Goal: Obtain resource: Download file/media

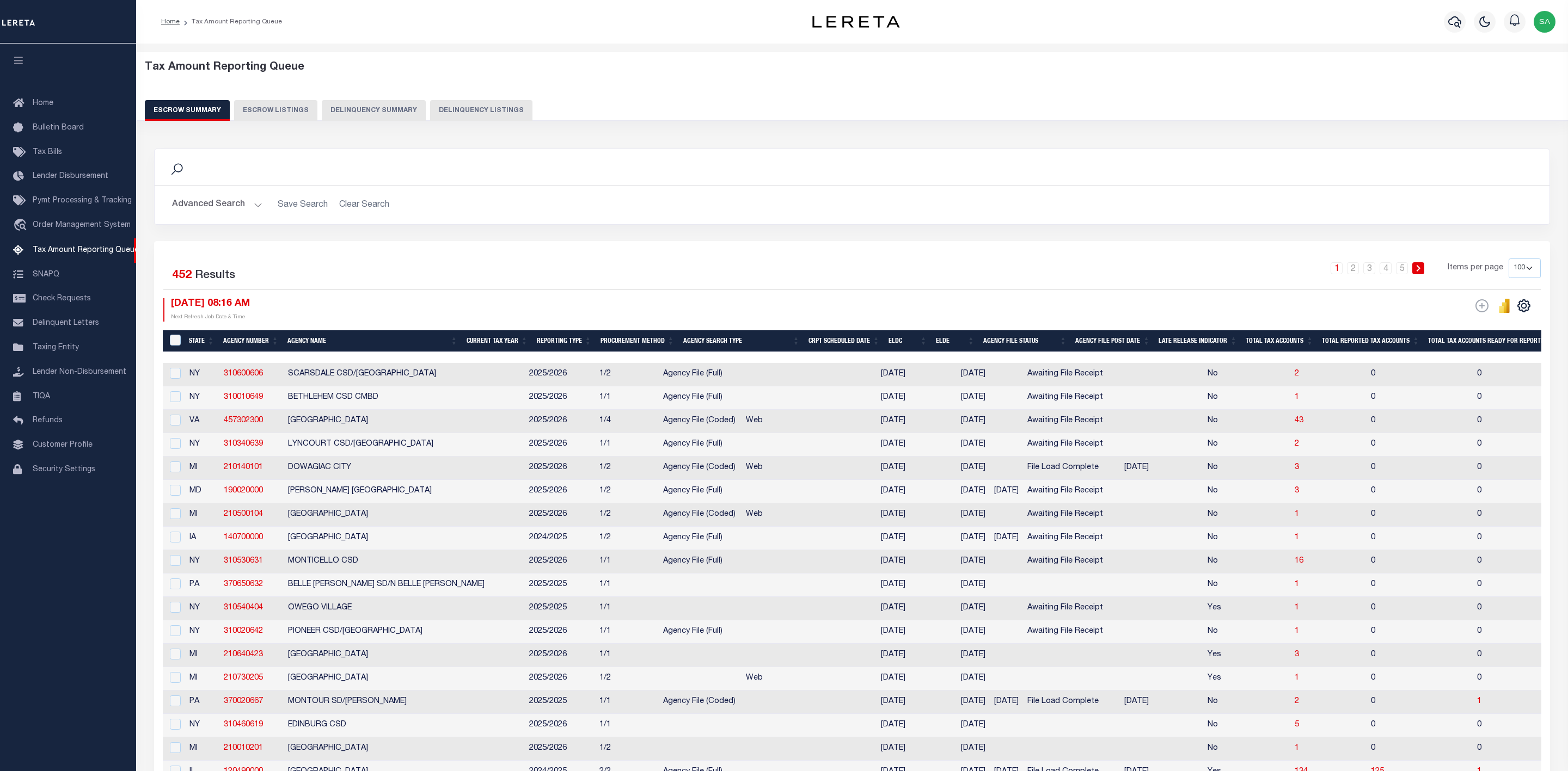
select select "100"
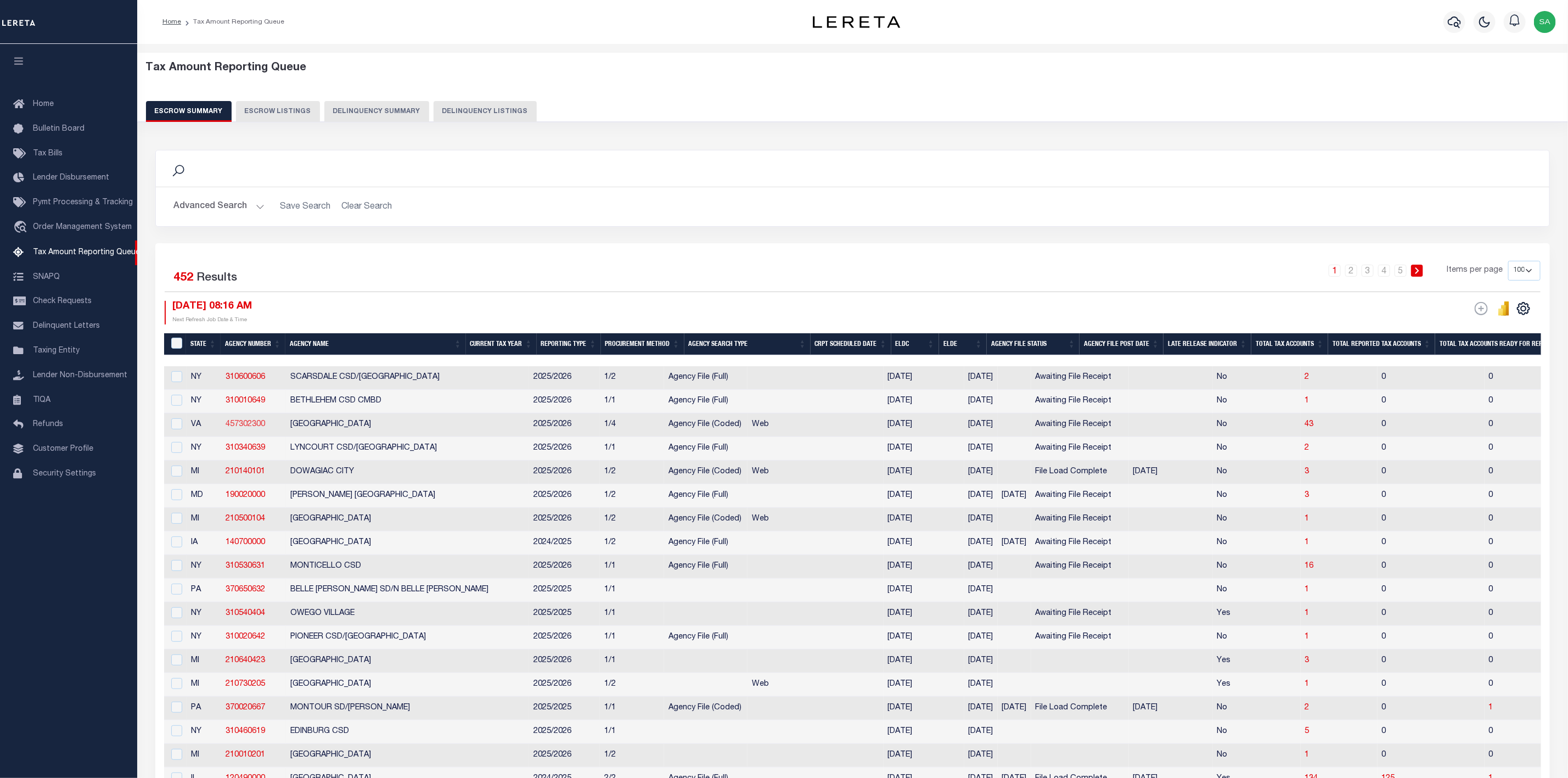
click at [254, 428] on link "457302300" at bounding box center [245, 425] width 39 height 8
checkbox input "true"
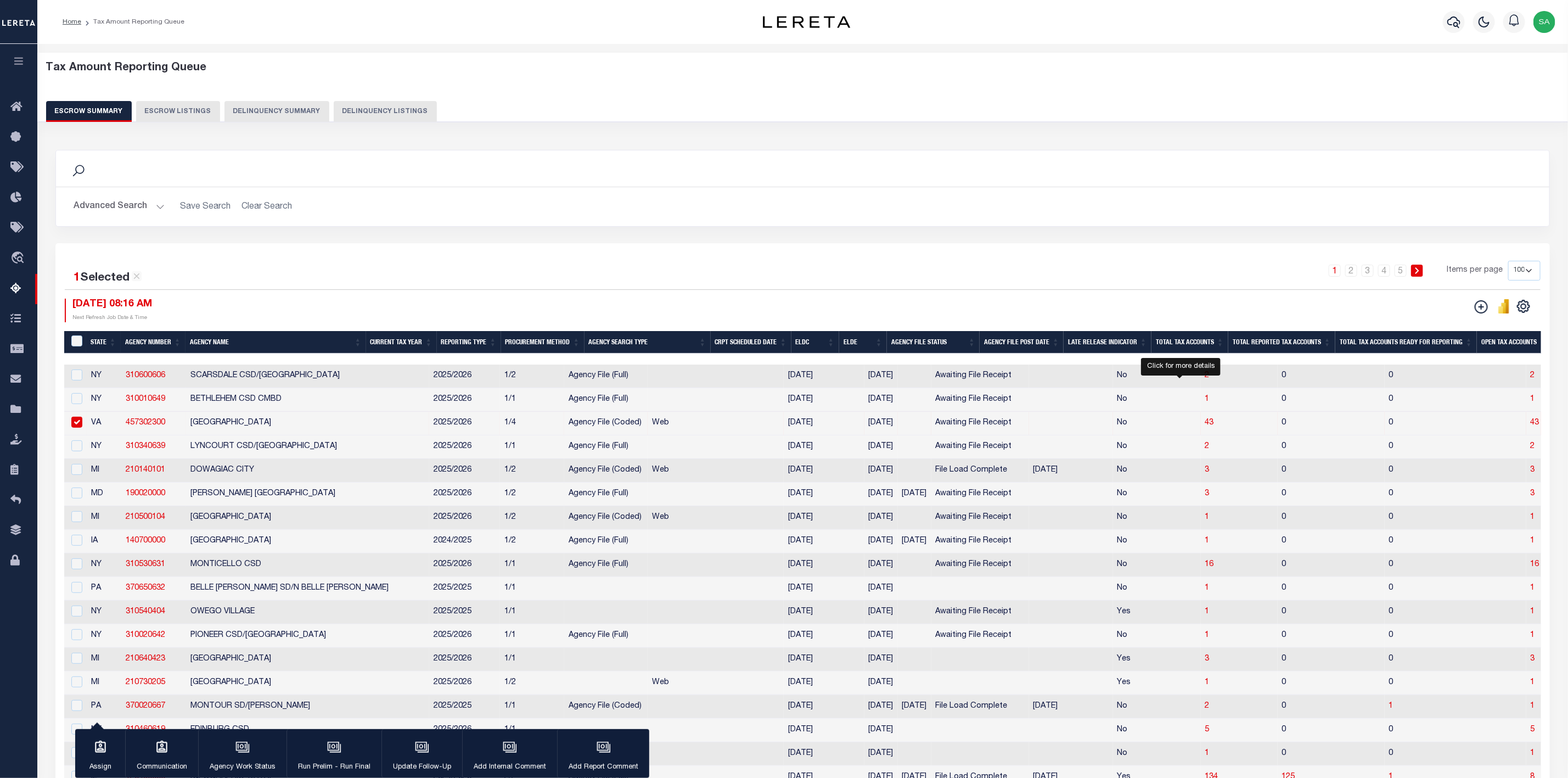
click at [1205, 424] on span "43" at bounding box center [1210, 423] width 9 height 8
select select "100"
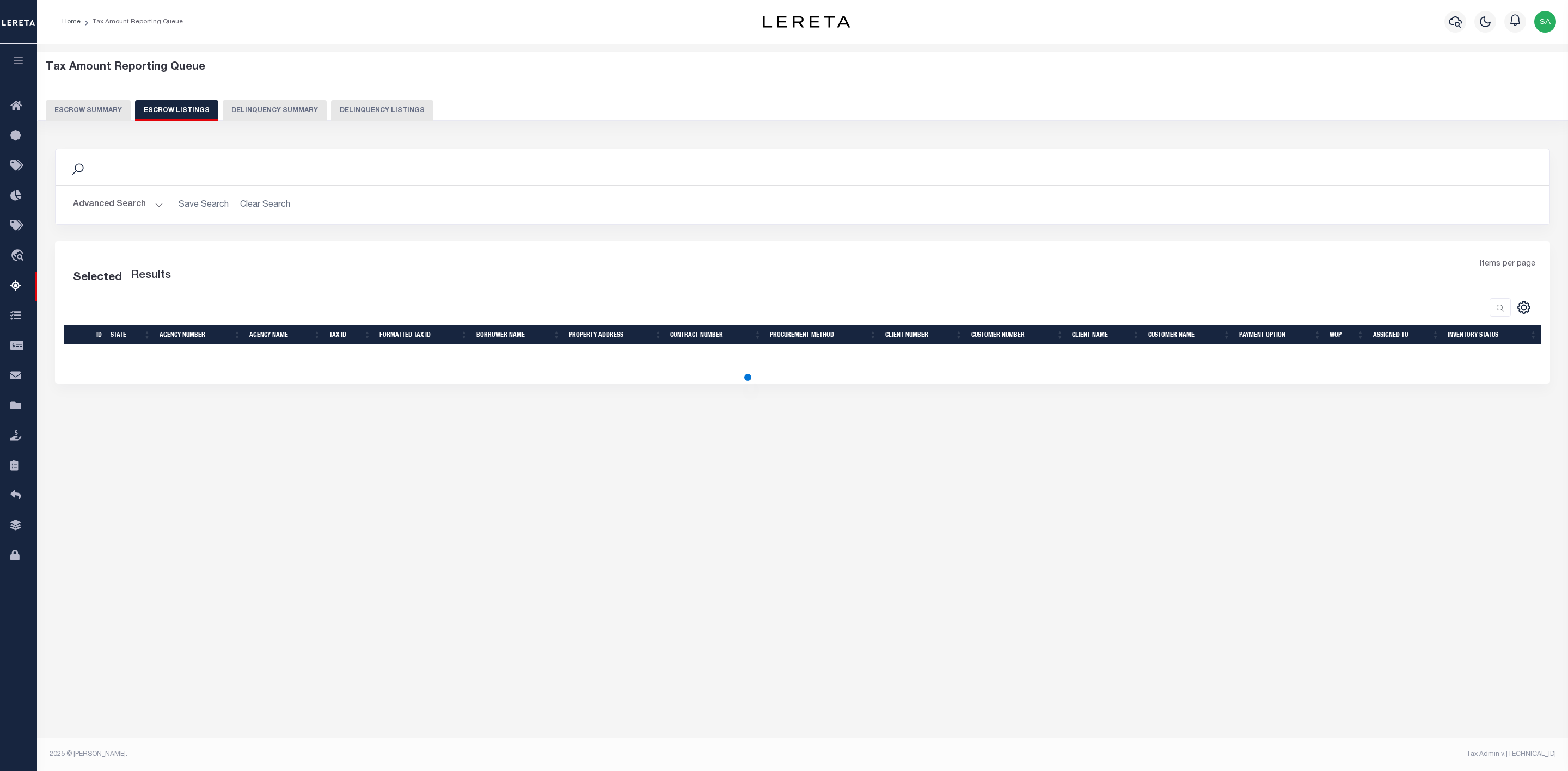
select select "100"
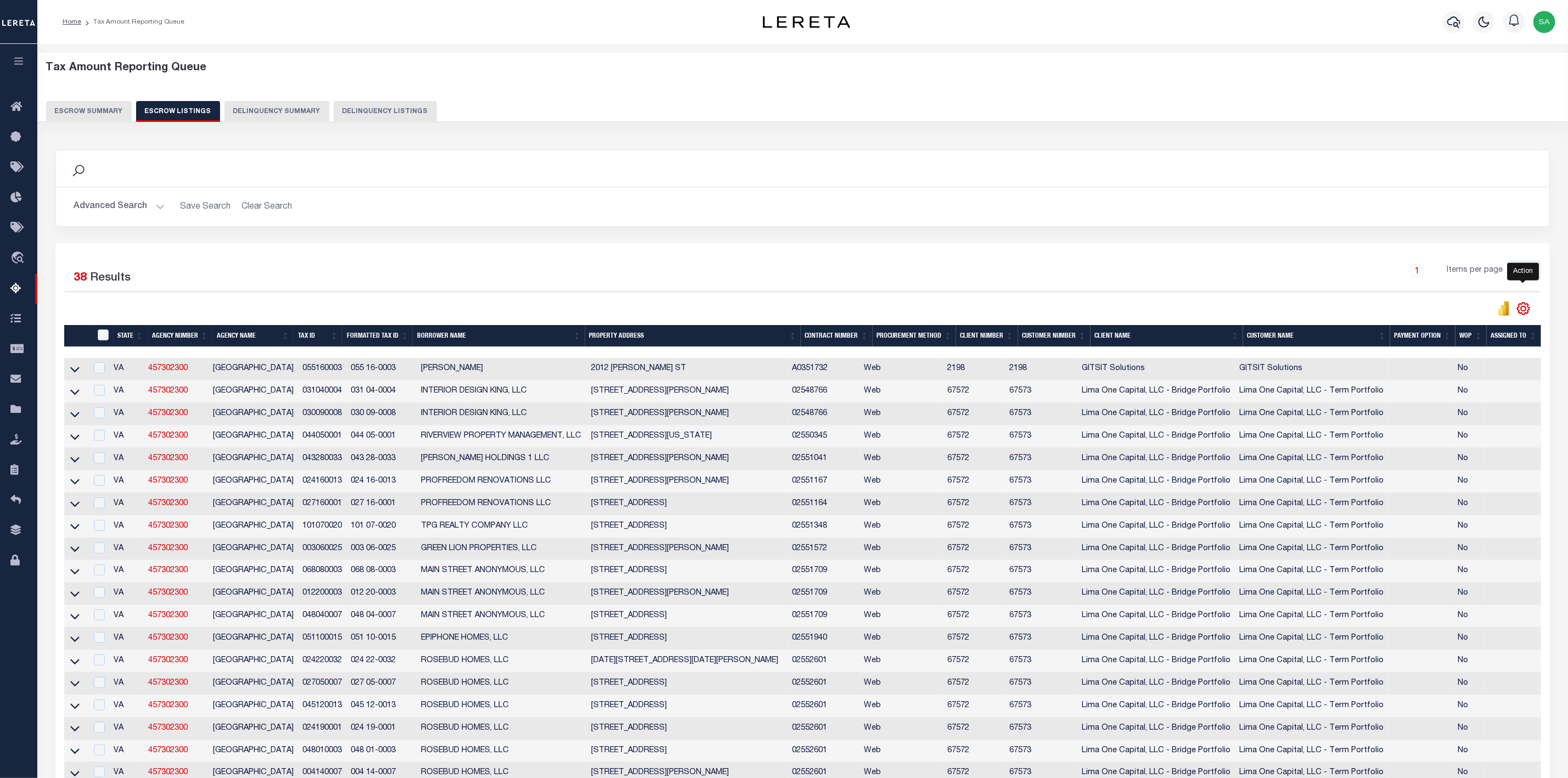
click at [1523, 311] on icon "" at bounding box center [1523, 309] width 14 height 14
click at [1443, 330] on span "CSV" at bounding box center [1443, 326] width 16 height 8
